Goal: Find specific page/section: Find specific page/section

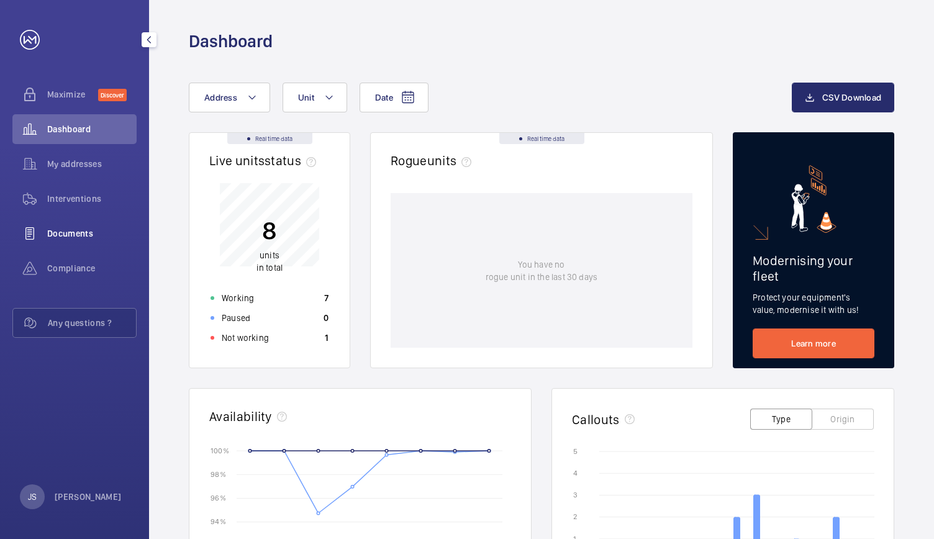
click at [65, 235] on span "Documents" at bounding box center [91, 233] width 89 height 12
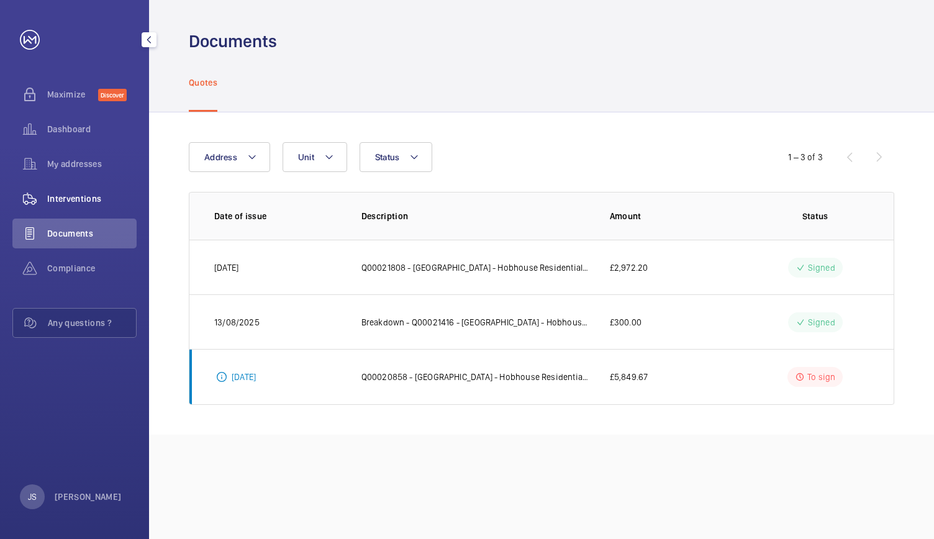
click at [66, 207] on div "Interventions" at bounding box center [74, 199] width 124 height 30
